Goal: Information Seeking & Learning: Learn about a topic

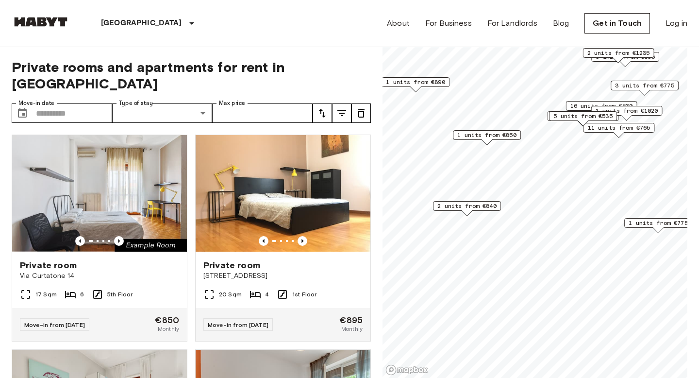
click at [476, 206] on span "2 units from €840" at bounding box center [467, 206] width 59 height 9
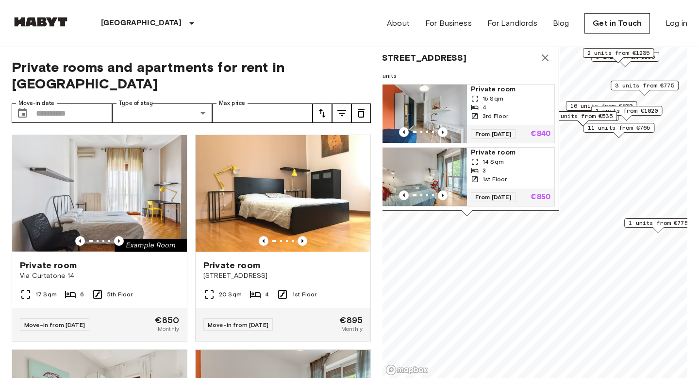
click at [546, 60] on icon "Map marker" at bounding box center [546, 58] width 12 height 12
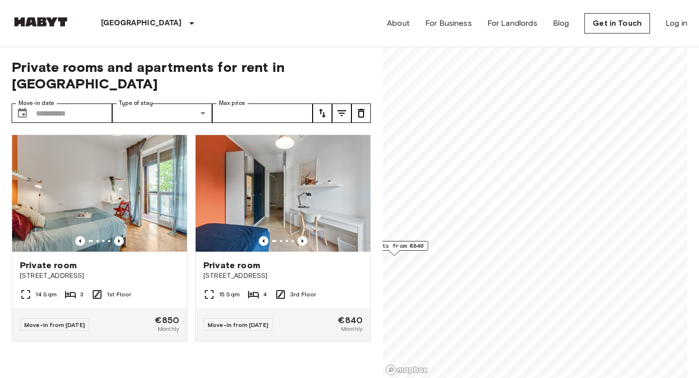
click at [410, 243] on span "2 units from €840" at bounding box center [394, 245] width 59 height 9
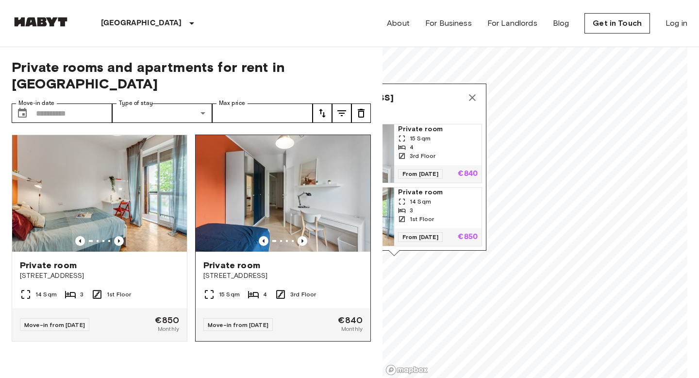
click at [219, 259] on span "Private room" at bounding box center [232, 265] width 57 height 12
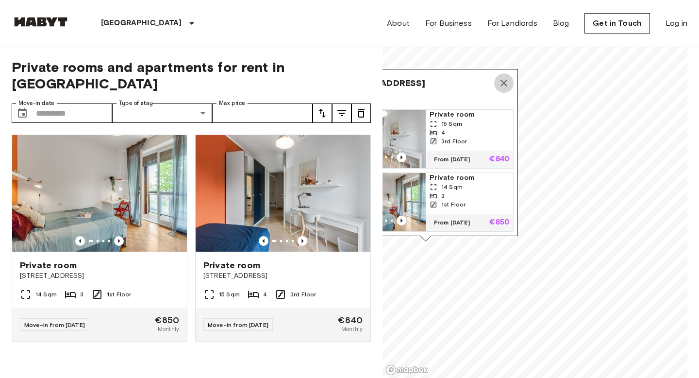
click at [503, 83] on icon "Map marker" at bounding box center [504, 83] width 12 height 12
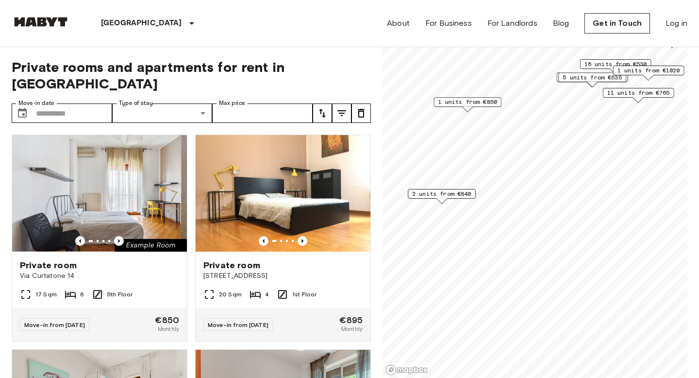
click at [486, 102] on span "1 units from €850" at bounding box center [467, 102] width 59 height 9
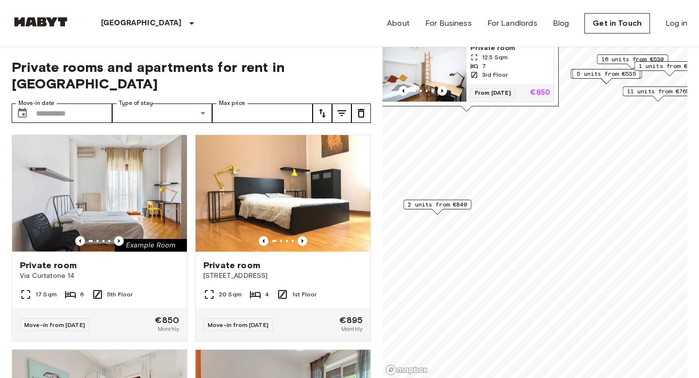
click at [452, 65] on img "Map marker" at bounding box center [422, 72] width 87 height 58
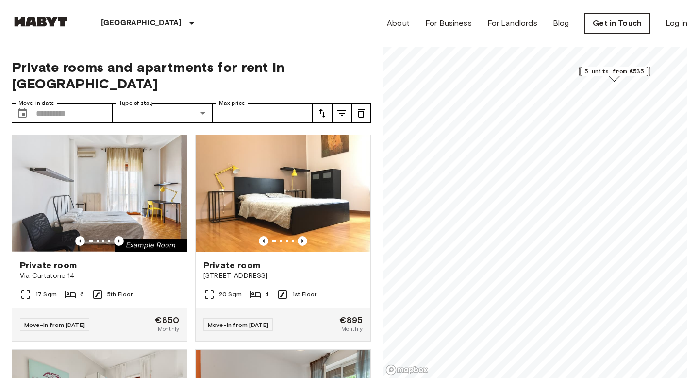
click at [626, 77] on div "5 units from €535" at bounding box center [614, 74] width 68 height 15
click at [624, 71] on span "5 units from €535" at bounding box center [614, 71] width 59 height 9
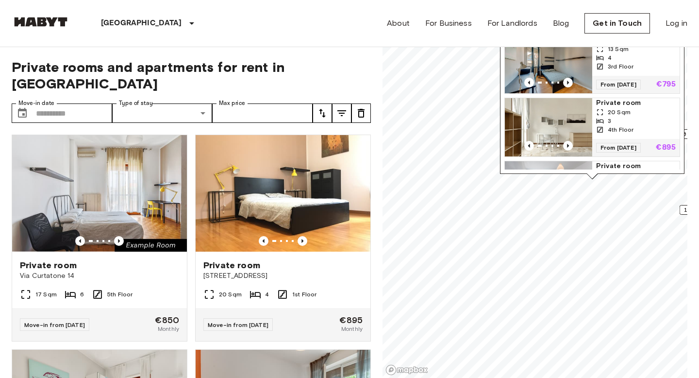
click at [576, 130] on img "Map marker" at bounding box center [548, 127] width 87 height 58
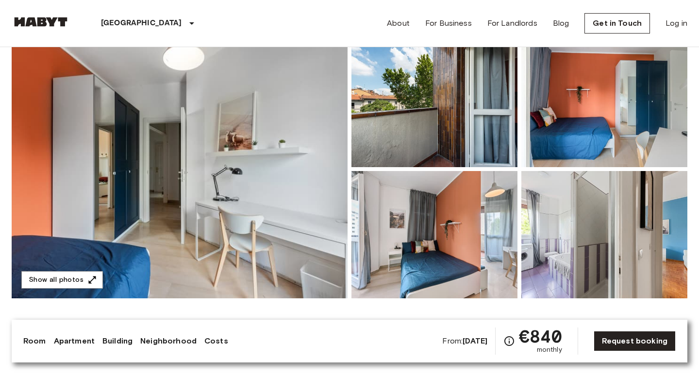
scroll to position [87, 0]
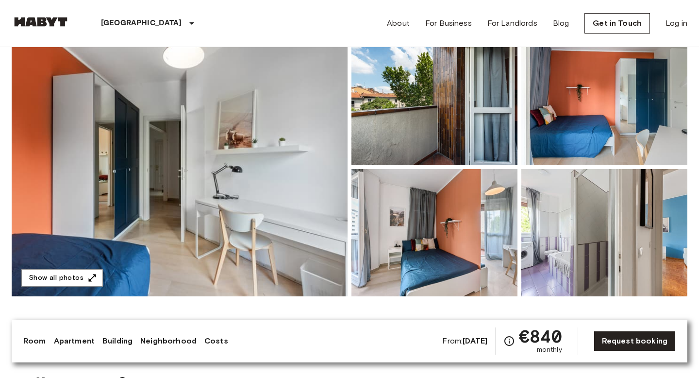
click at [609, 229] on img at bounding box center [605, 232] width 166 height 127
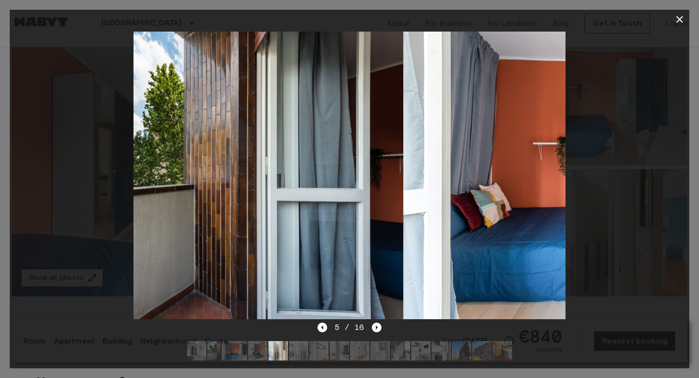
click at [561, 205] on img at bounding box center [620, 176] width 432 height 288
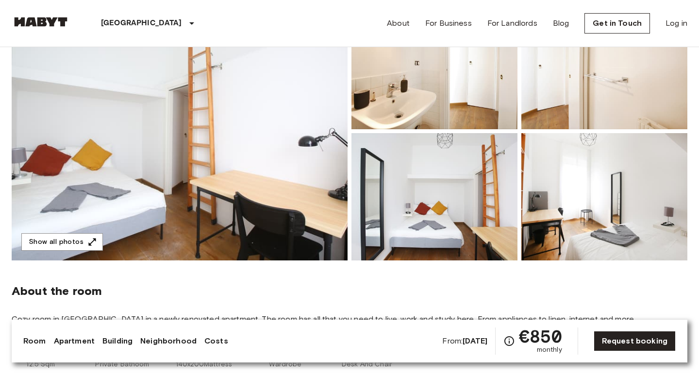
scroll to position [126, 0]
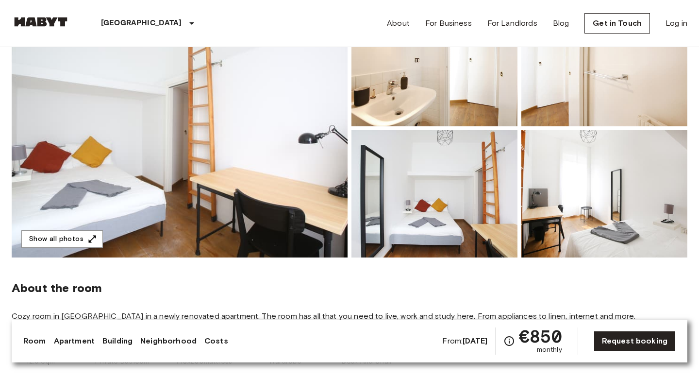
click at [280, 139] on img at bounding box center [180, 128] width 336 height 258
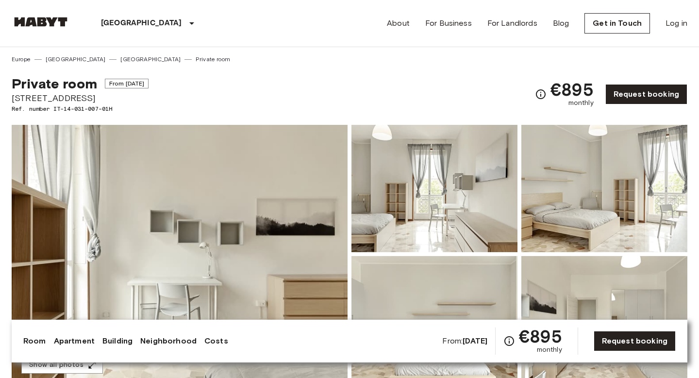
scroll to position [3, 0]
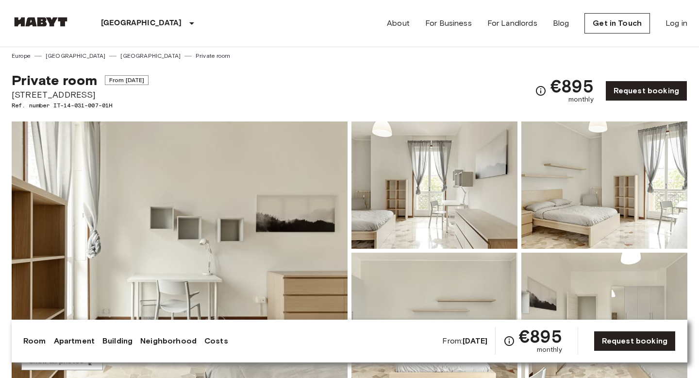
click at [273, 193] on img at bounding box center [180, 250] width 336 height 258
